Goal: Information Seeking & Learning: Check status

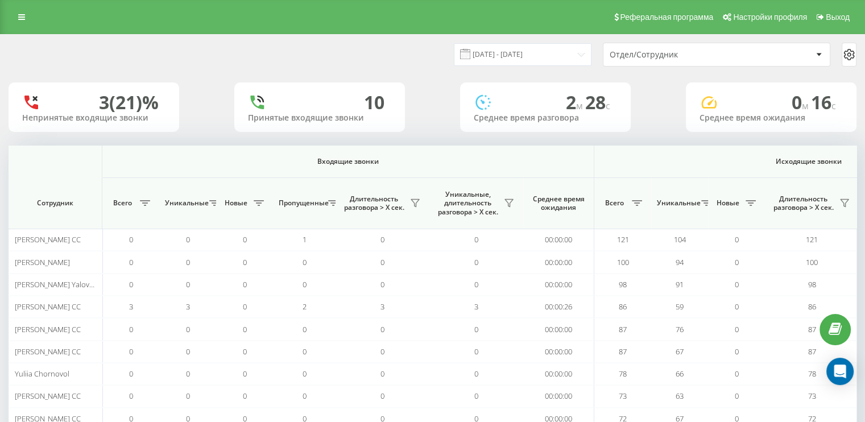
scroll to position [0, 739]
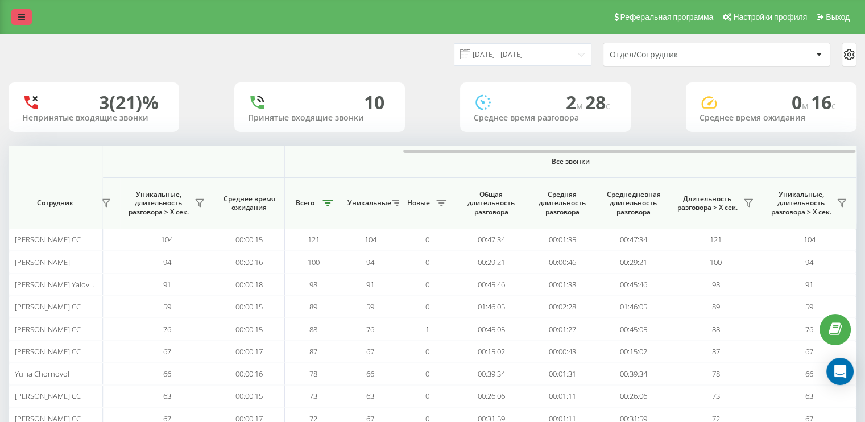
click at [13, 18] on link at bounding box center [21, 17] width 20 height 16
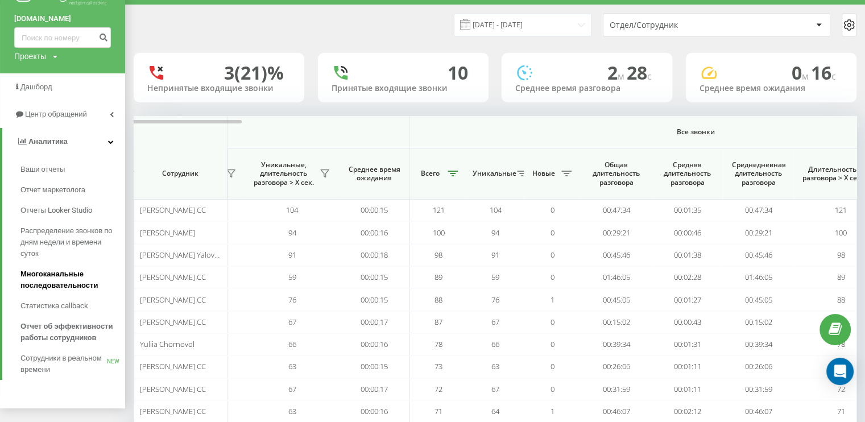
scroll to position [83, 0]
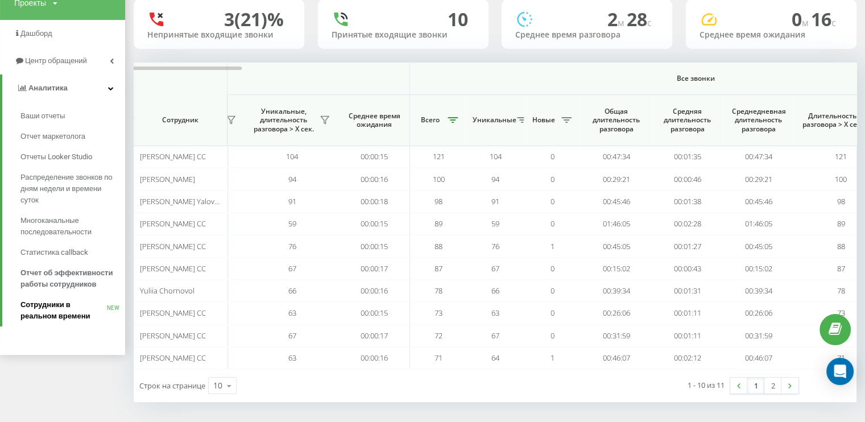
click at [61, 304] on span "Сотрудники в реальном времени" at bounding box center [63, 310] width 86 height 23
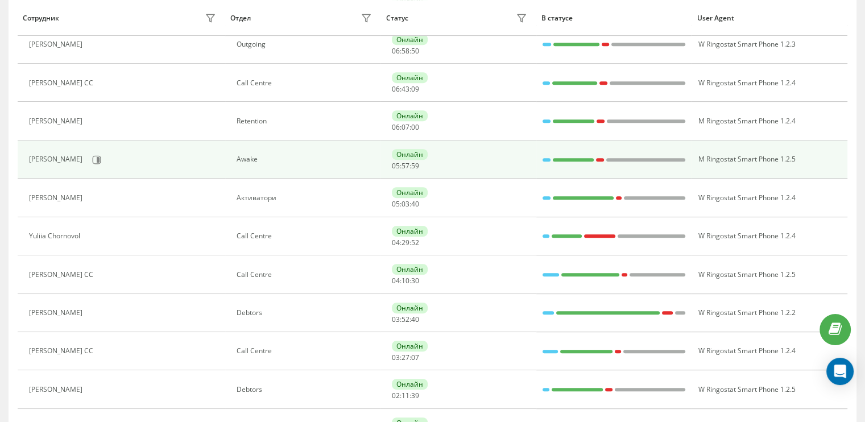
scroll to position [512, 0]
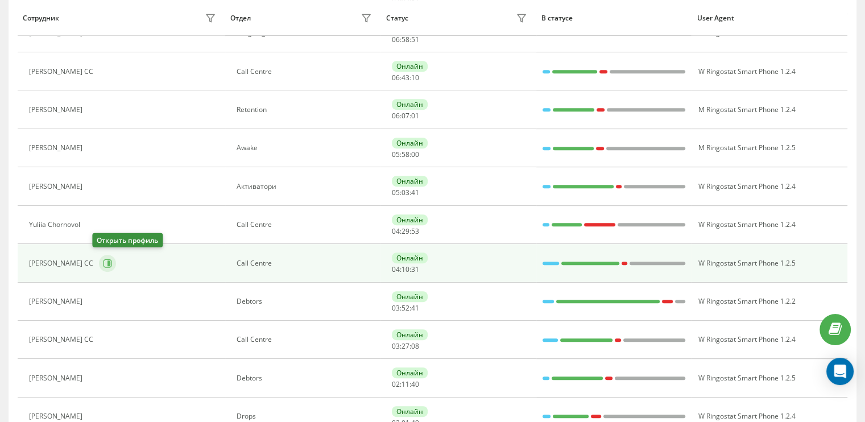
click at [108, 261] on icon at bounding box center [109, 264] width 3 height 6
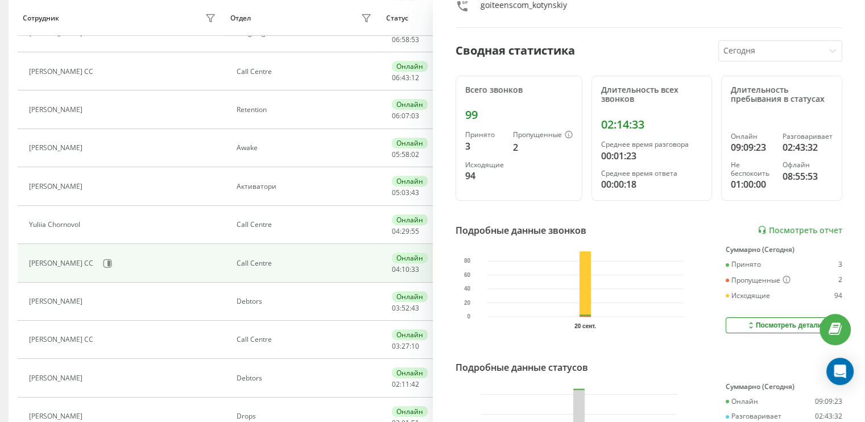
scroll to position [114, 0]
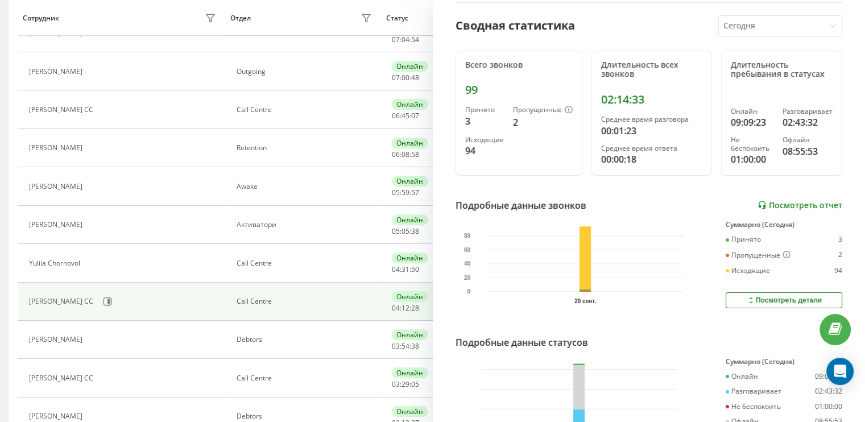
click at [787, 208] on link "Посмотреть отчет" at bounding box center [800, 205] width 85 height 10
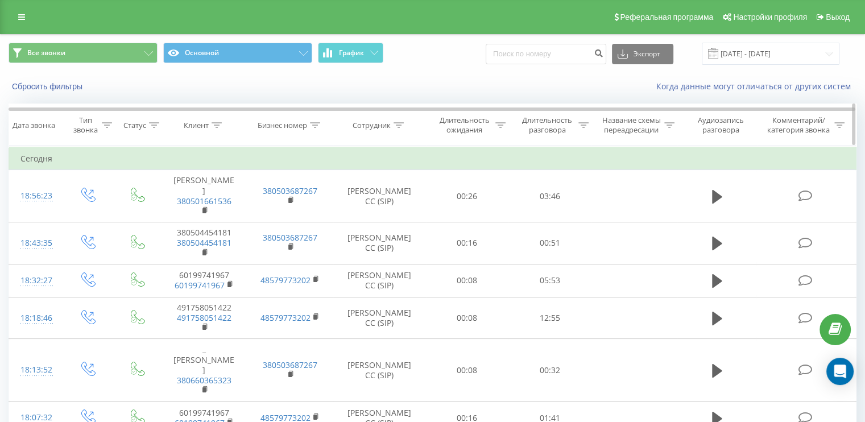
click at [498, 122] on icon at bounding box center [500, 125] width 10 height 6
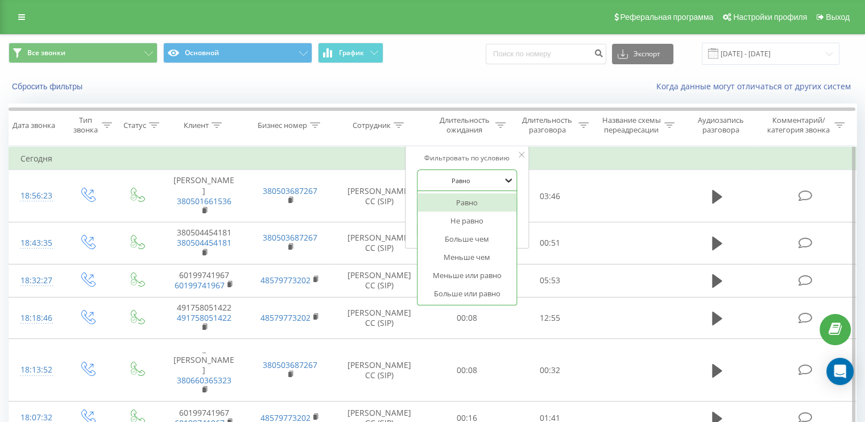
click at [505, 182] on icon at bounding box center [508, 180] width 11 height 11
click at [496, 295] on div "Больше или равно" at bounding box center [467, 293] width 99 height 18
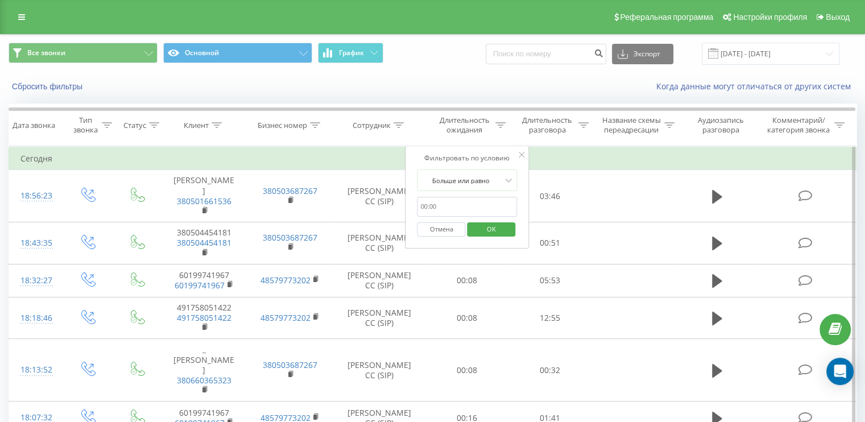
click at [485, 206] on input "text" at bounding box center [468, 207] width 100 height 20
click at [582, 125] on icon at bounding box center [584, 125] width 10 height 6
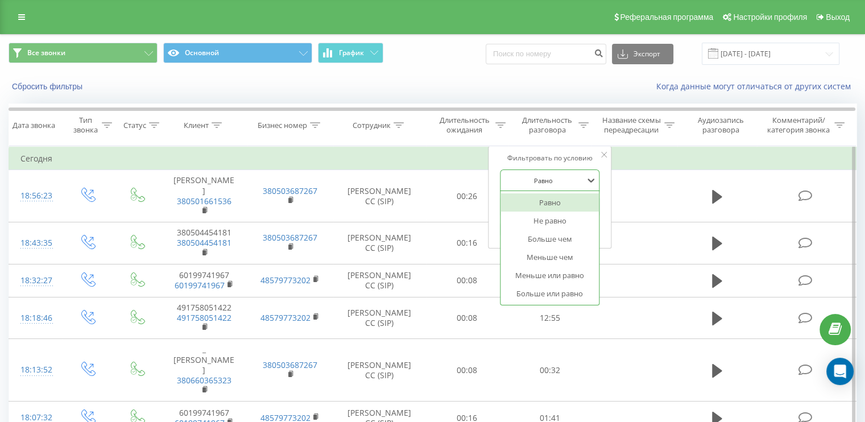
click at [564, 177] on div at bounding box center [543, 180] width 81 height 11
click at [559, 289] on div "Больше или равно" at bounding box center [550, 293] width 99 height 18
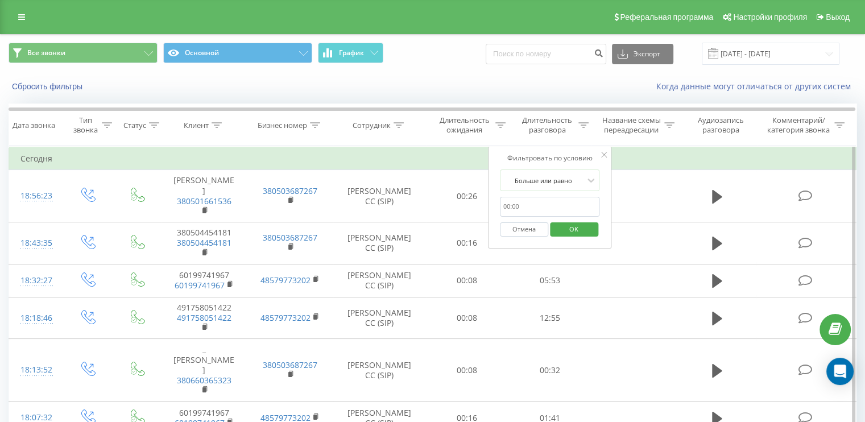
click at [548, 197] on input "text" at bounding box center [550, 207] width 100 height 20
type input "0058"
click at [580, 227] on span "OK" at bounding box center [574, 229] width 32 height 18
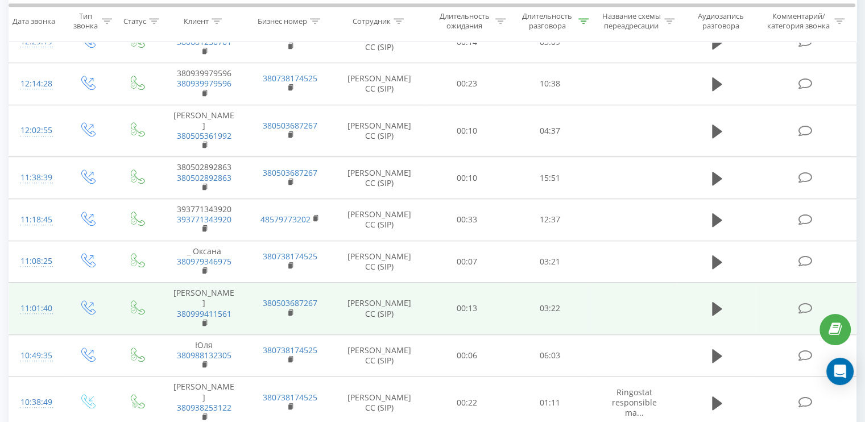
scroll to position [859, 0]
